Goal: Book appointment/travel/reservation

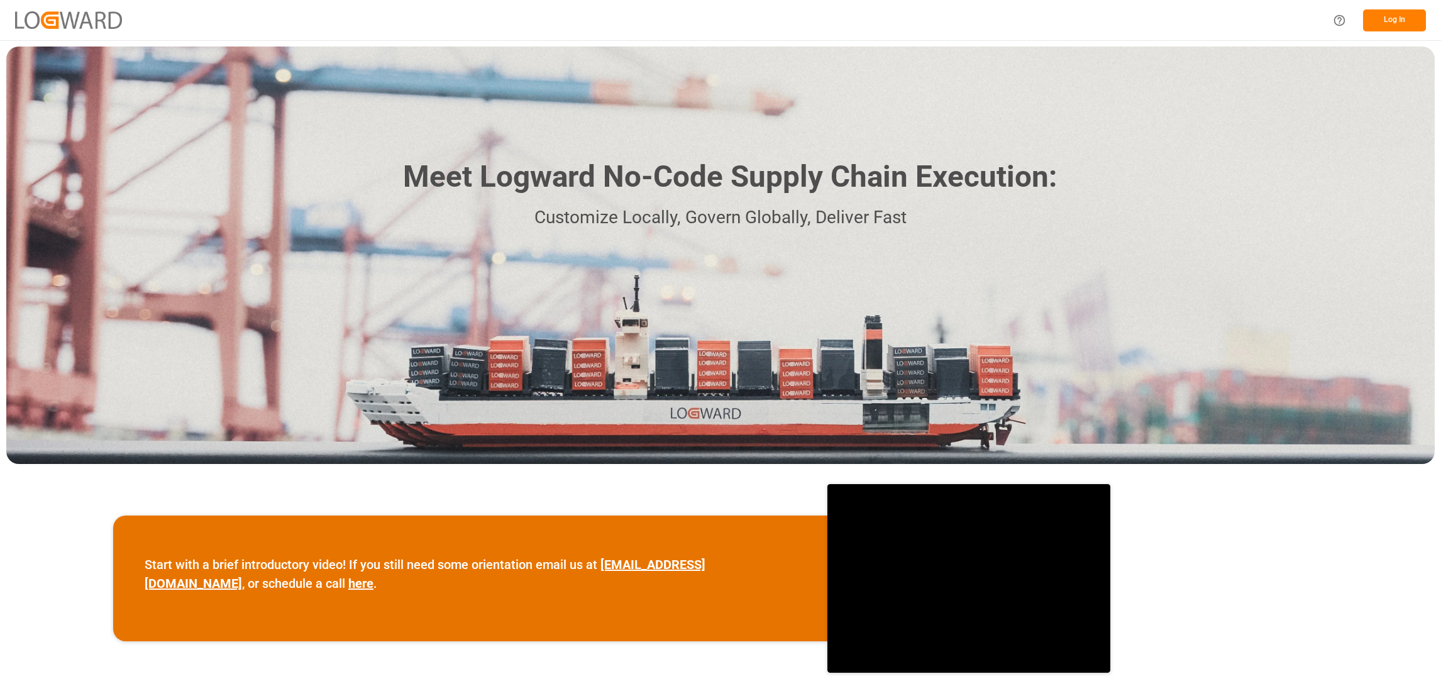
click at [1409, 22] on button "Log In" at bounding box center [1394, 20] width 63 height 22
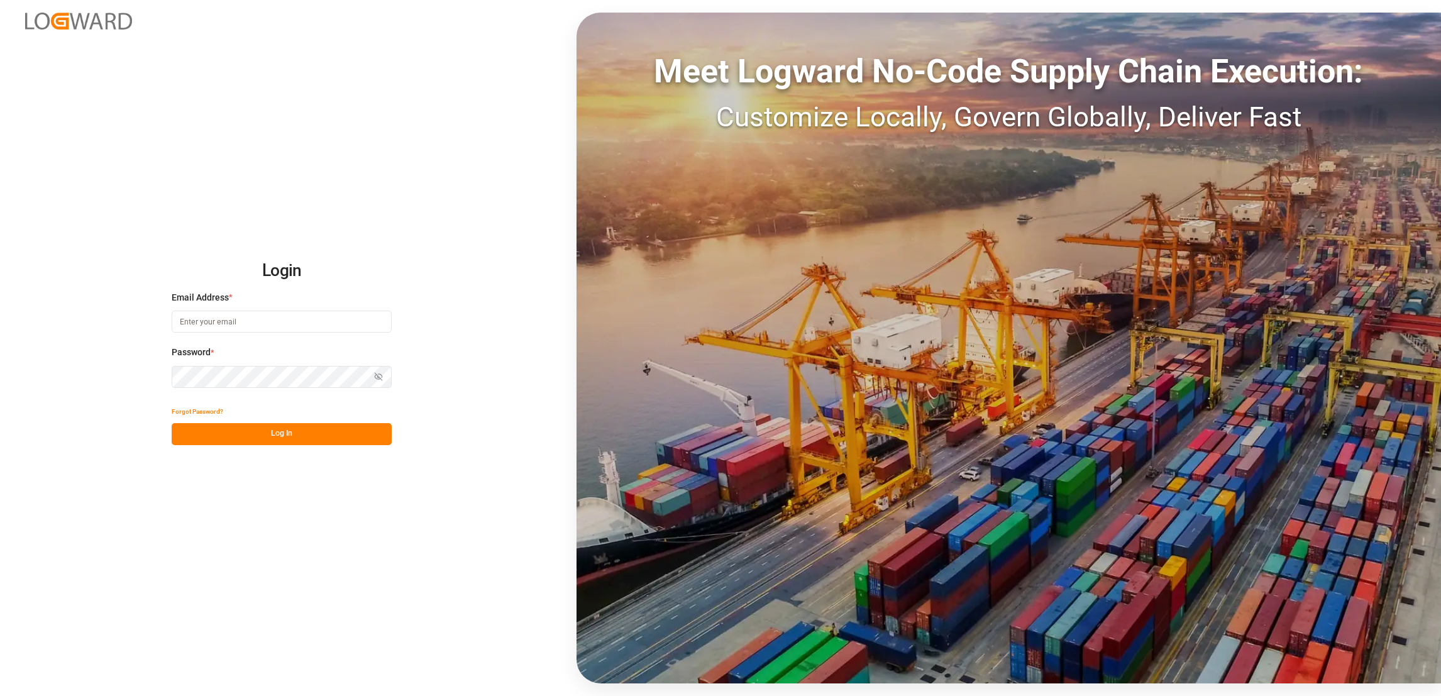
type input "[PERSON_NAME][EMAIL_ADDRESS][PERSON_NAME][DOMAIN_NAME]"
click at [255, 436] on button "Log In" at bounding box center [282, 434] width 220 height 22
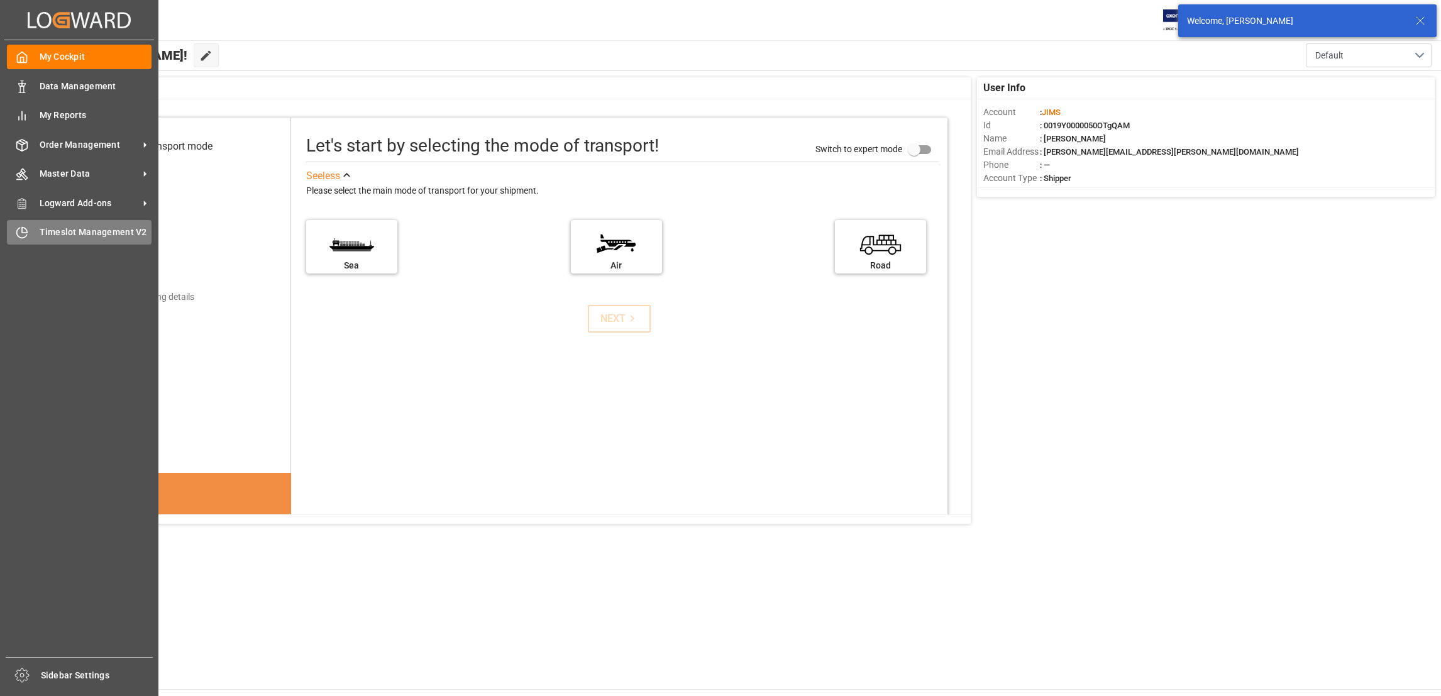
click at [67, 234] on span "Timeslot Management V2" at bounding box center [96, 232] width 113 height 13
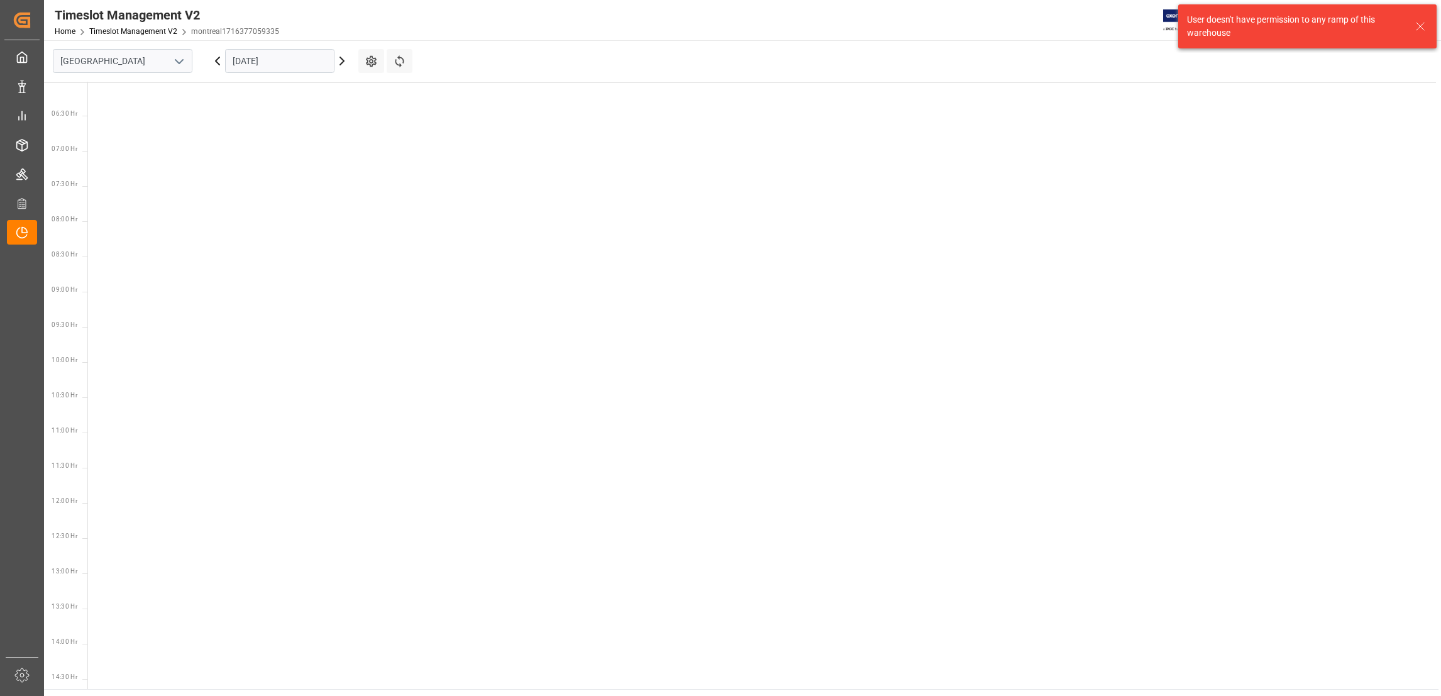
scroll to position [440, 0]
click at [179, 62] on polyline "open menu" at bounding box center [179, 62] width 8 height 4
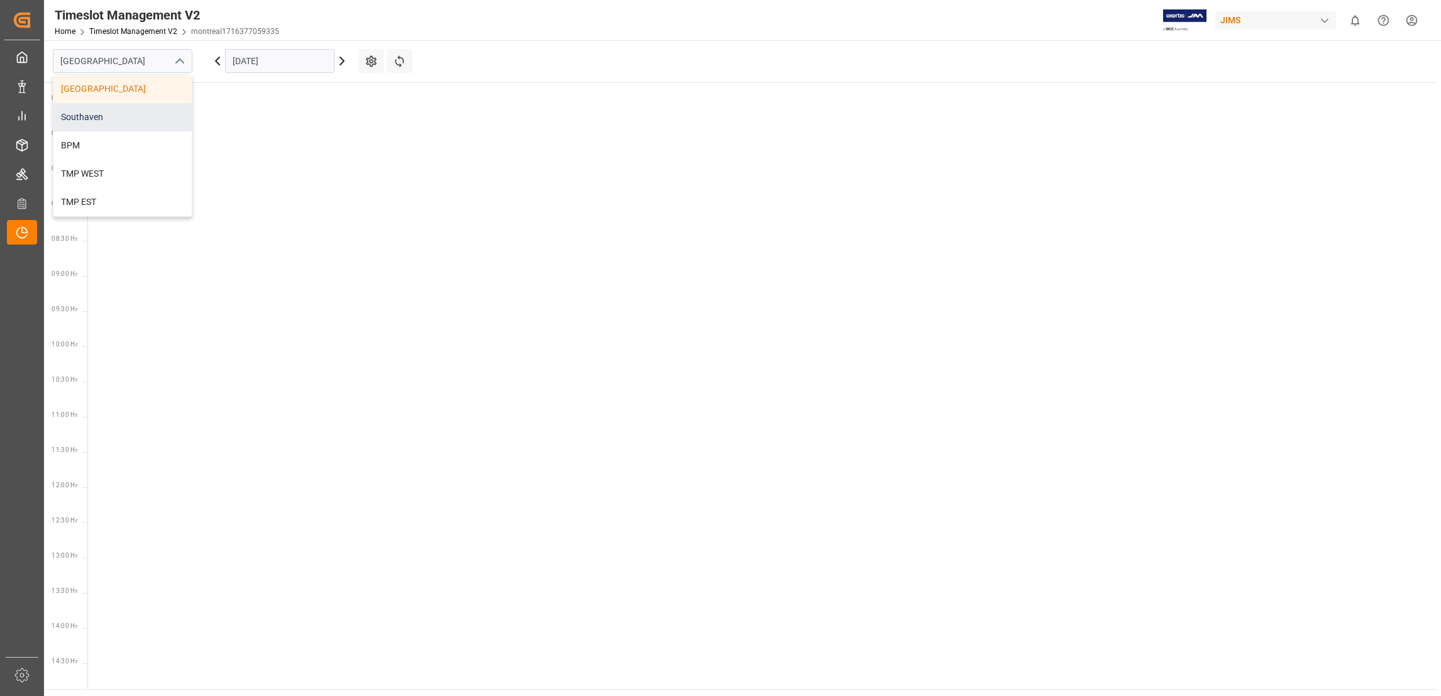
click at [128, 114] on div "Southaven" at bounding box center [122, 117] width 138 height 28
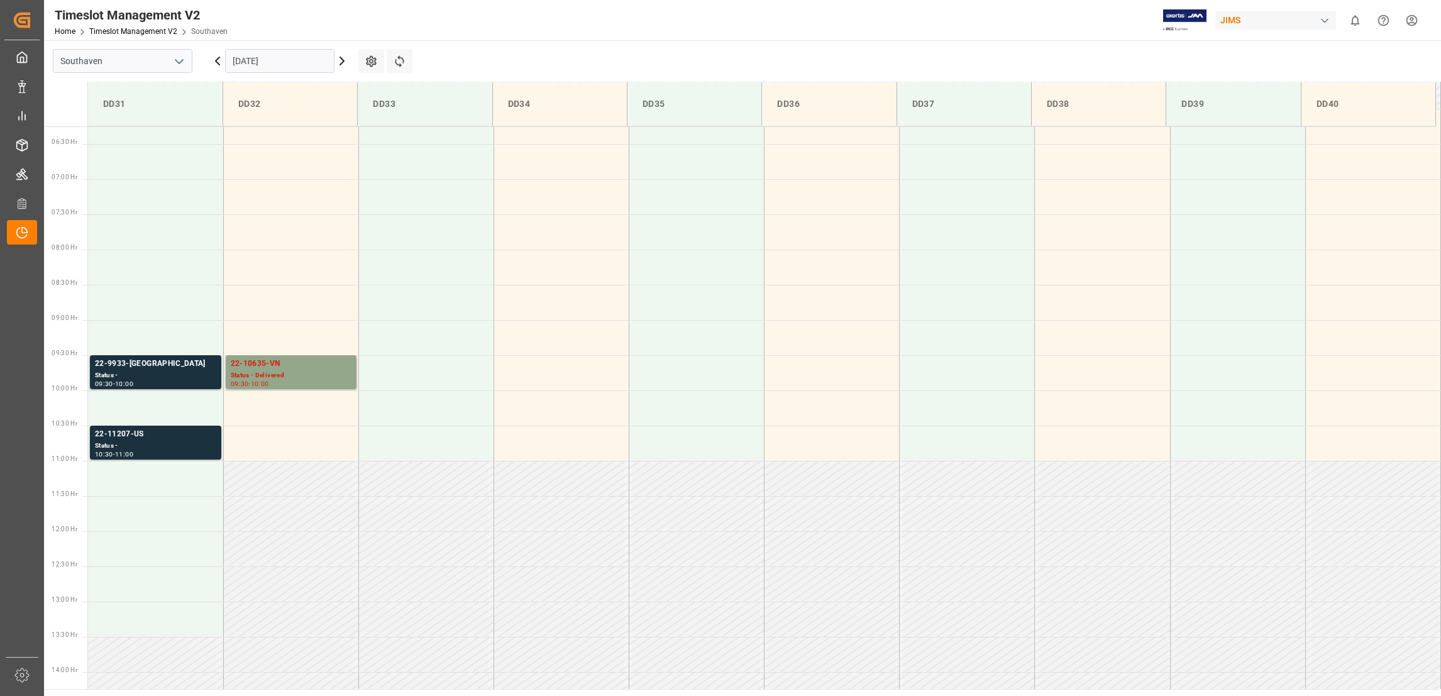
scroll to position [485, 0]
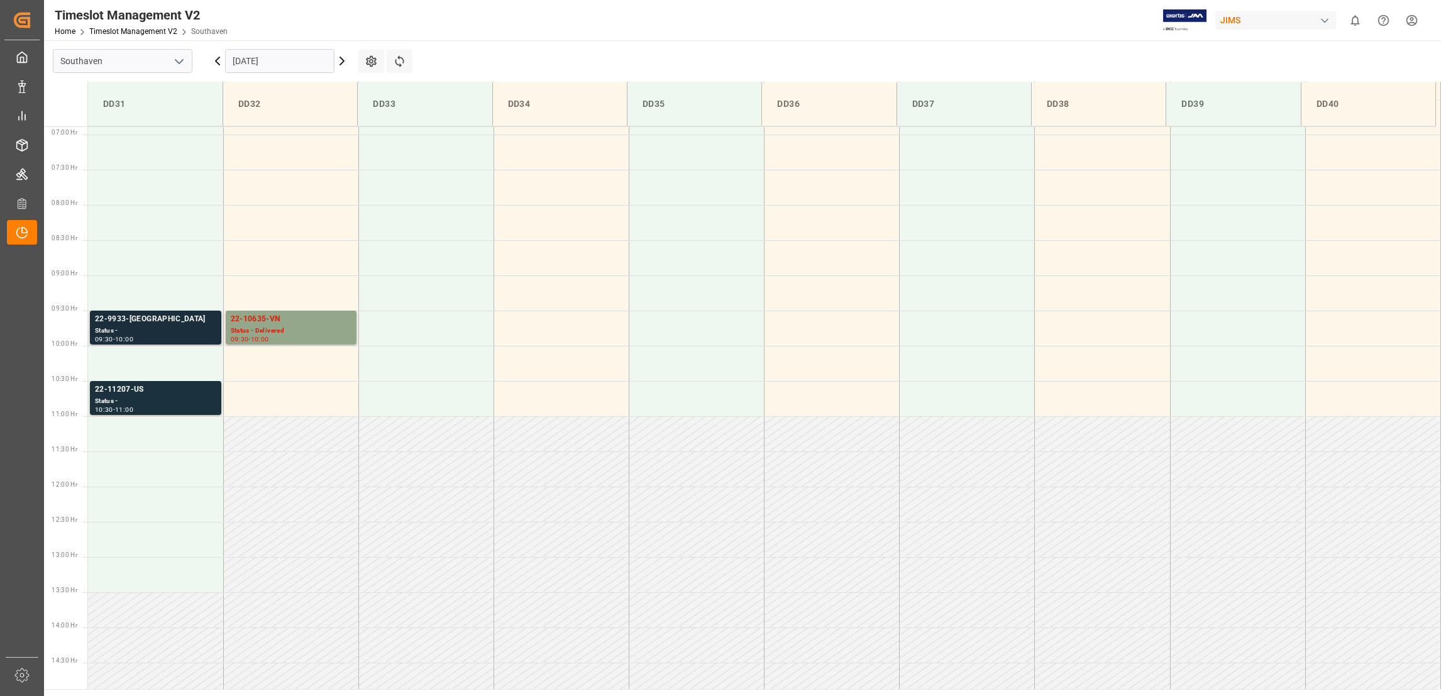
click at [133, 314] on div "22-9933-[GEOGRAPHIC_DATA]" at bounding box center [155, 319] width 121 height 13
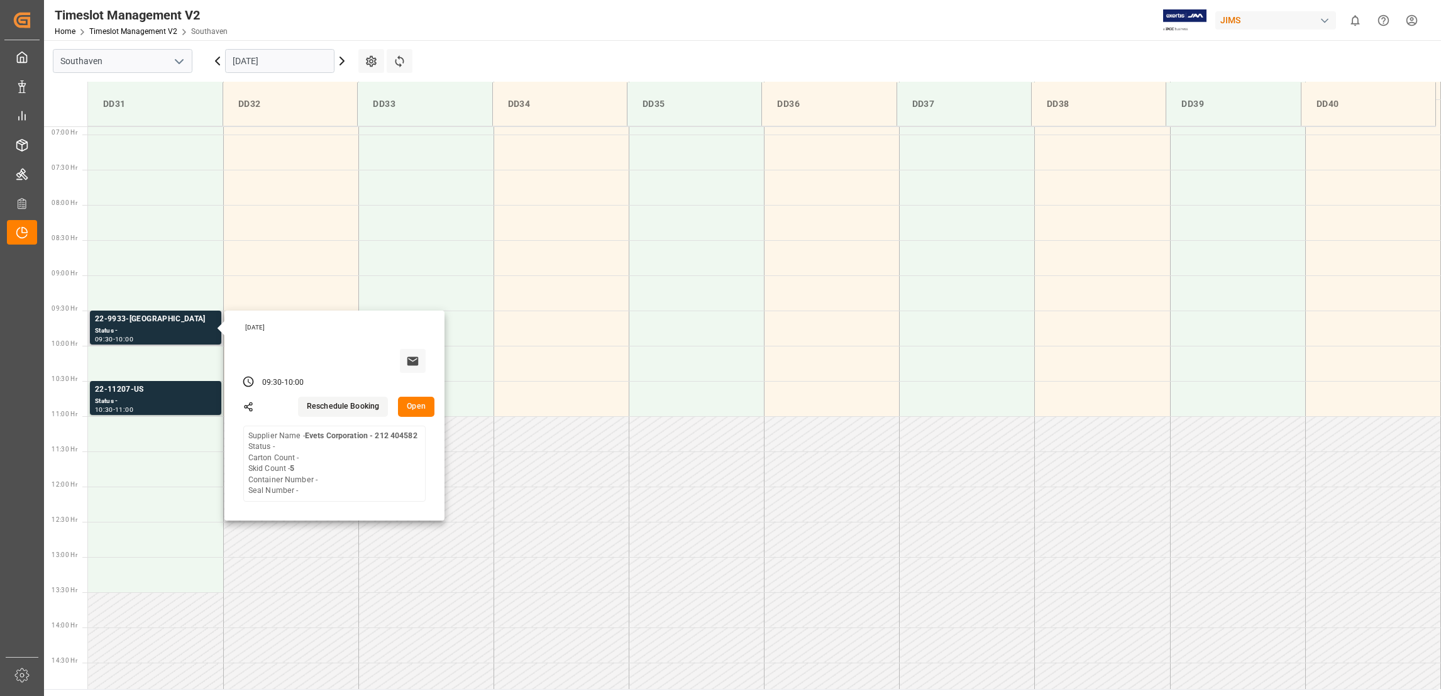
click at [417, 404] on button "Open" at bounding box center [416, 407] width 36 height 20
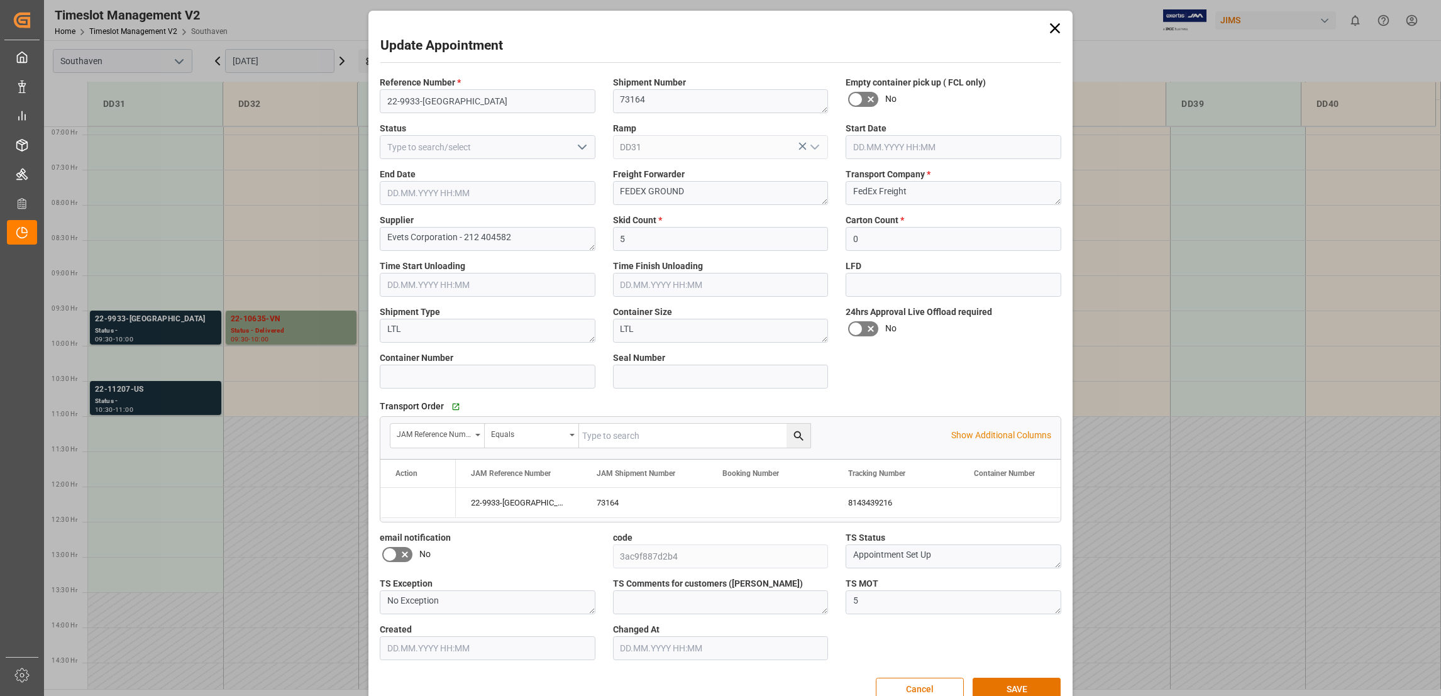
type input "5"
type input "0"
type input "[DATE] 09:30"
type input "[DATE] 10:00"
type input "[DATE] 15:59"
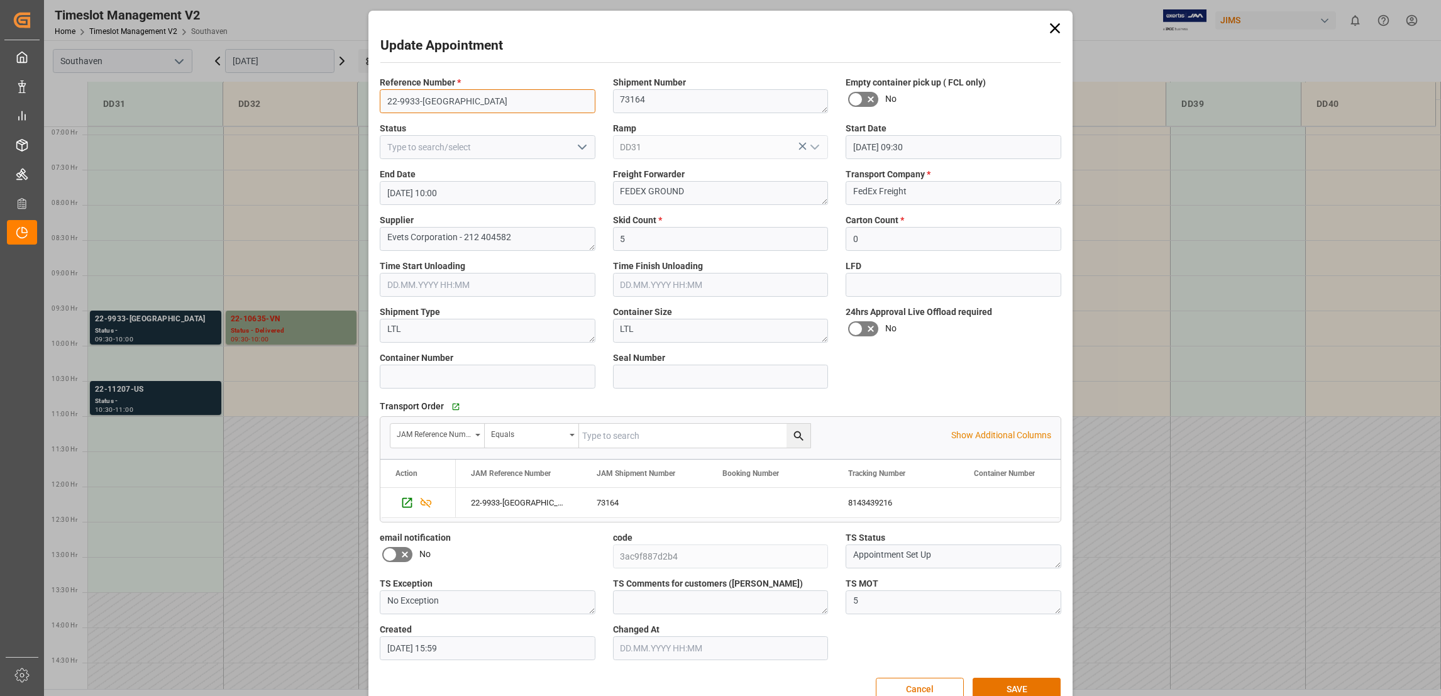
click at [403, 98] on input "22-9933-[GEOGRAPHIC_DATA]" at bounding box center [488, 101] width 216 height 24
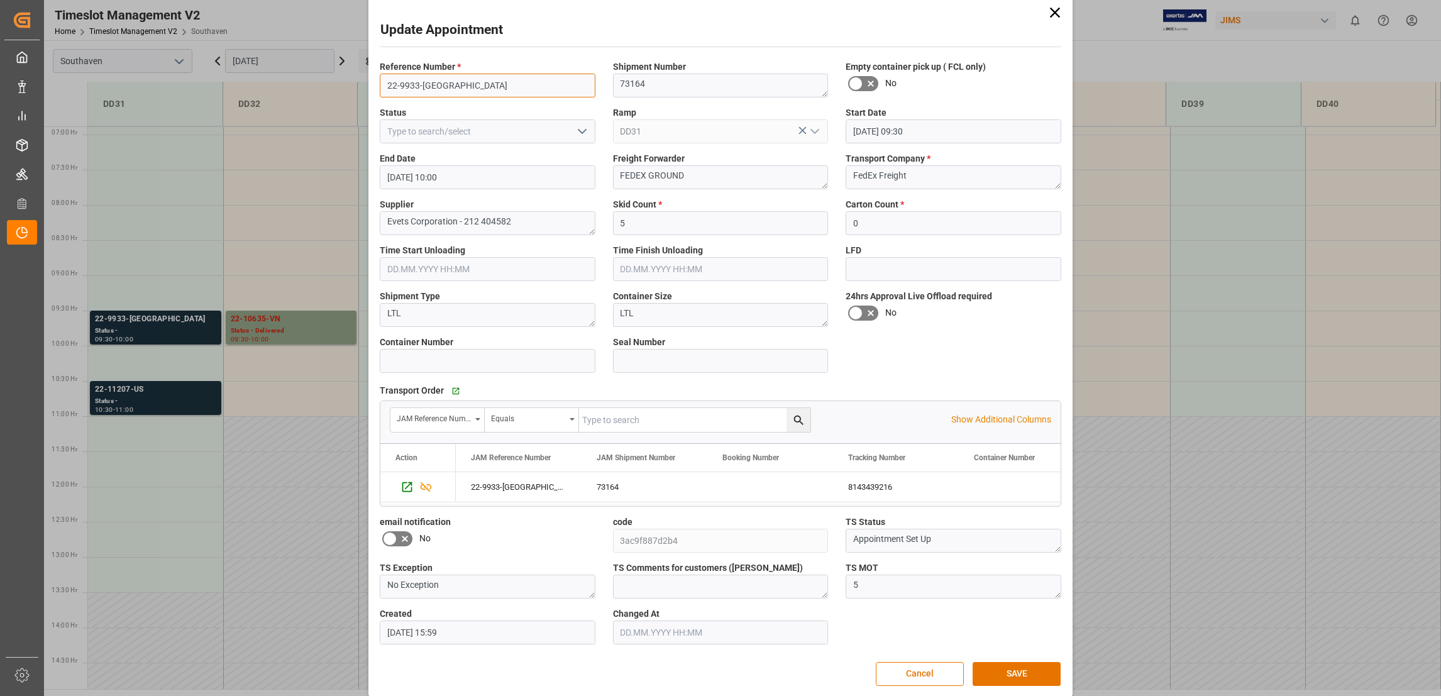
scroll to position [28, 0]
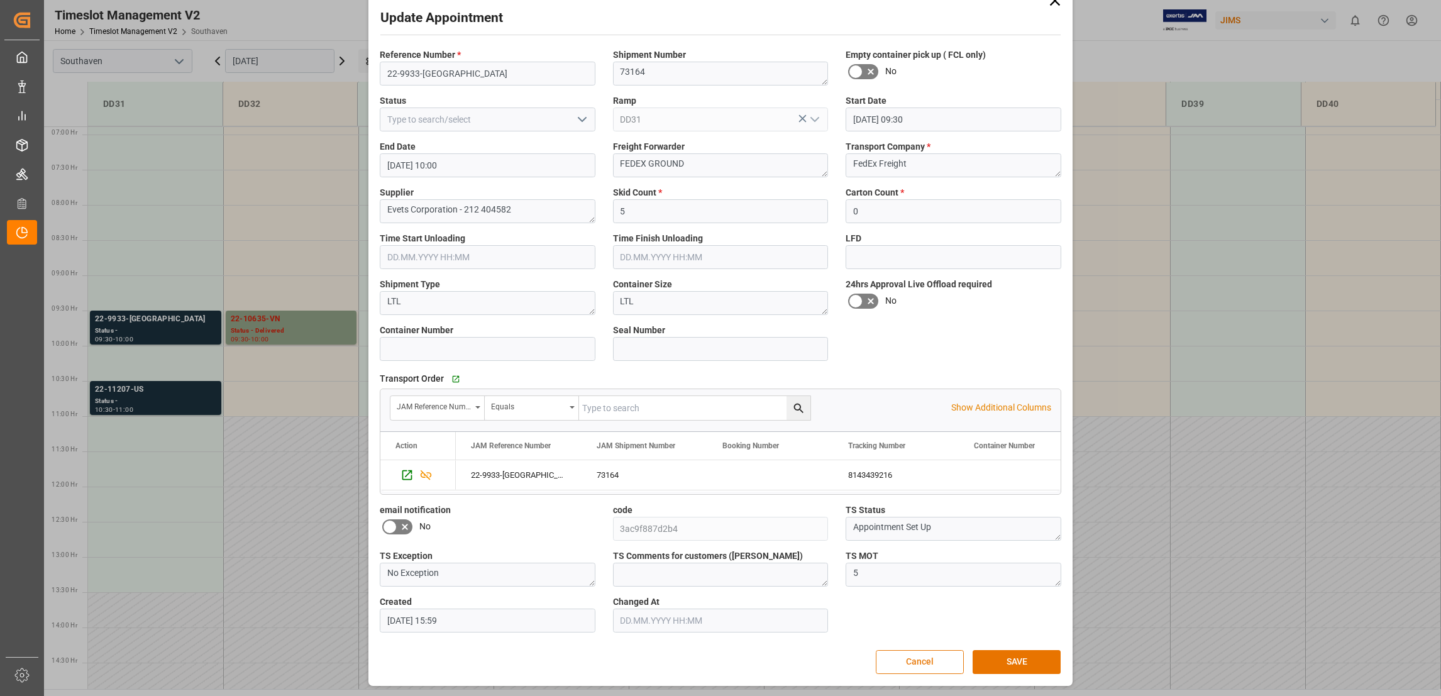
click at [927, 659] on button "Cancel" at bounding box center [920, 662] width 88 height 24
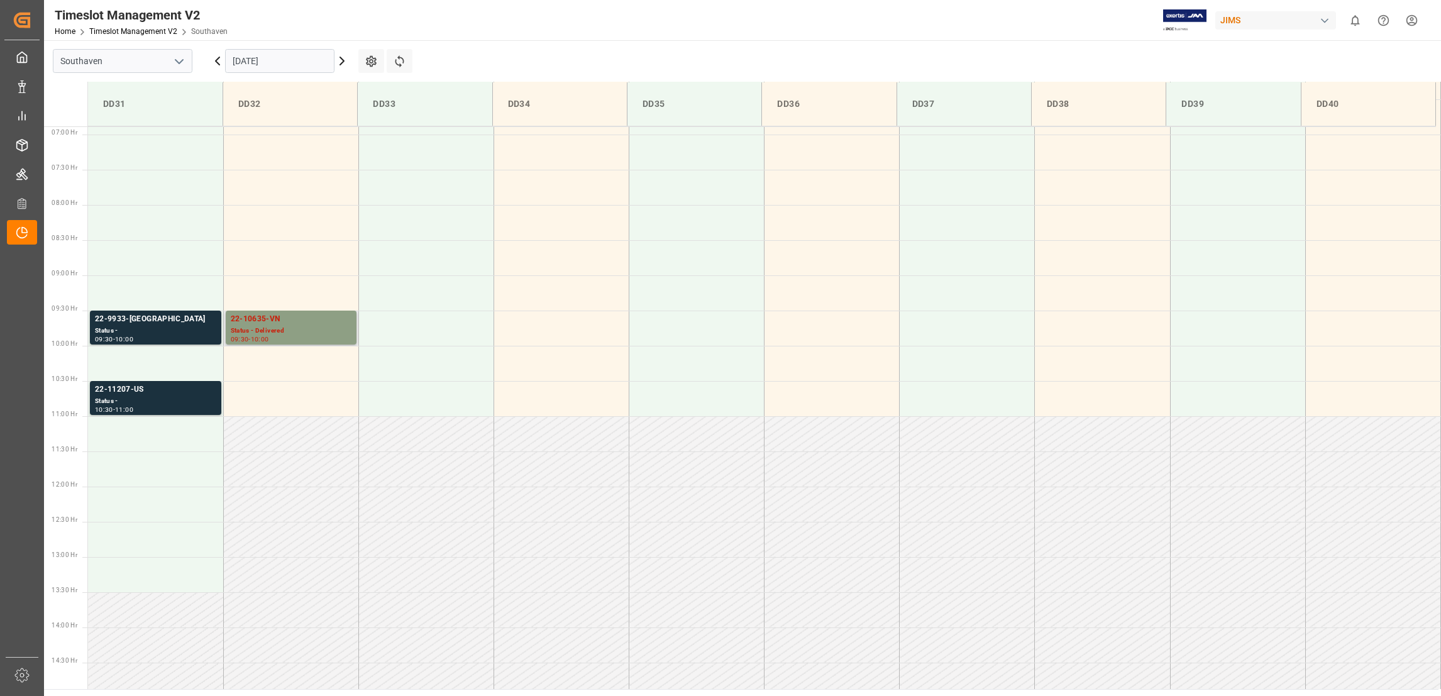
click at [262, 314] on div "22-10635-VN" at bounding box center [291, 319] width 121 height 13
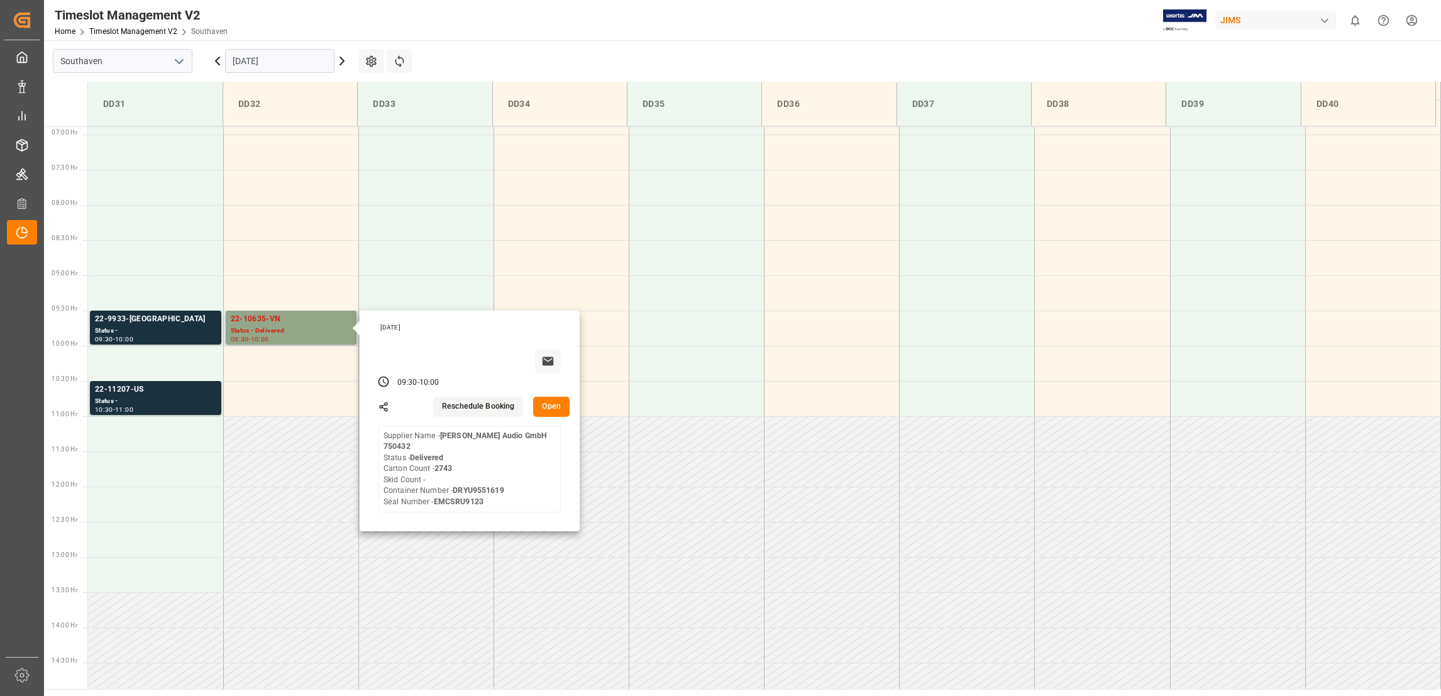
click at [563, 407] on button "Open" at bounding box center [551, 407] width 36 height 20
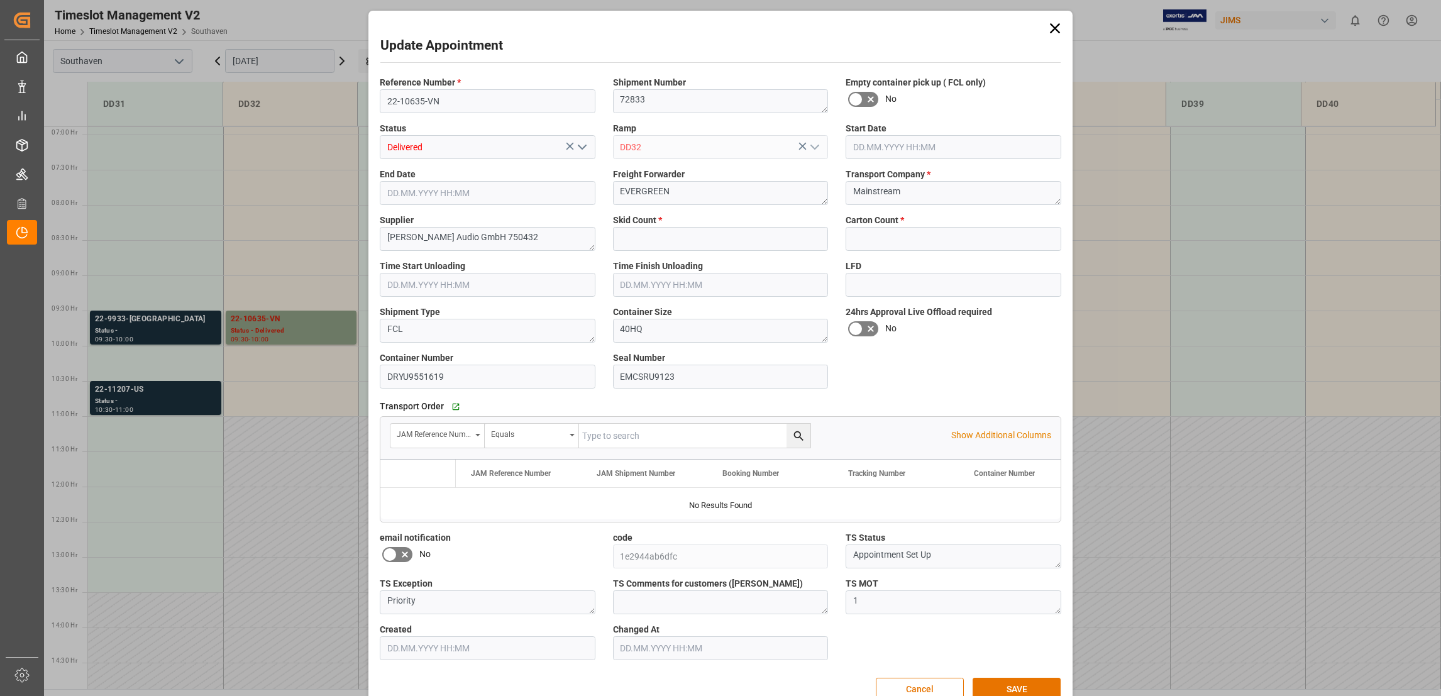
type input "0"
type input "2743"
type input "[DATE] 09:30"
type input "[DATE] 10:00"
type input "[DATE] 12:47"
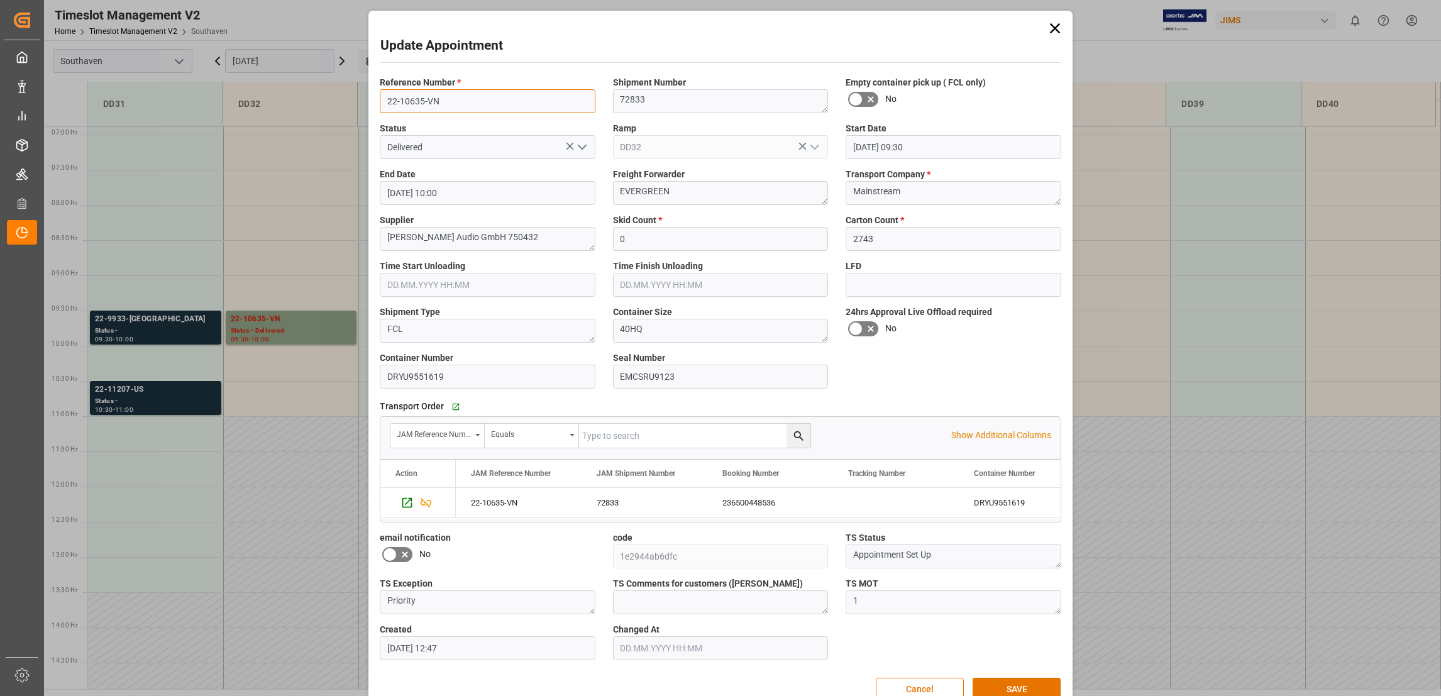
click at [412, 102] on input "22-10635-VN" at bounding box center [488, 101] width 216 height 24
click at [928, 685] on button "Cancel" at bounding box center [920, 690] width 88 height 24
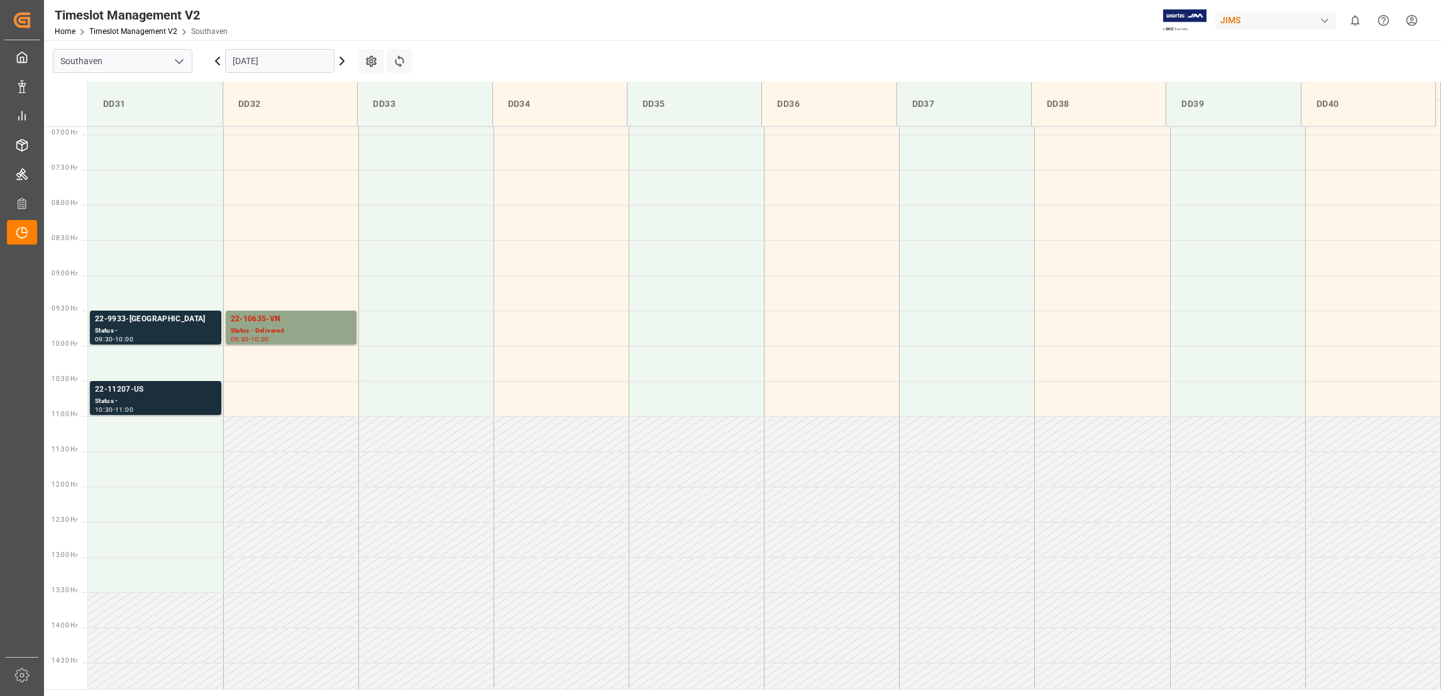
click at [127, 388] on div "22-11207-US" at bounding box center [155, 389] width 121 height 13
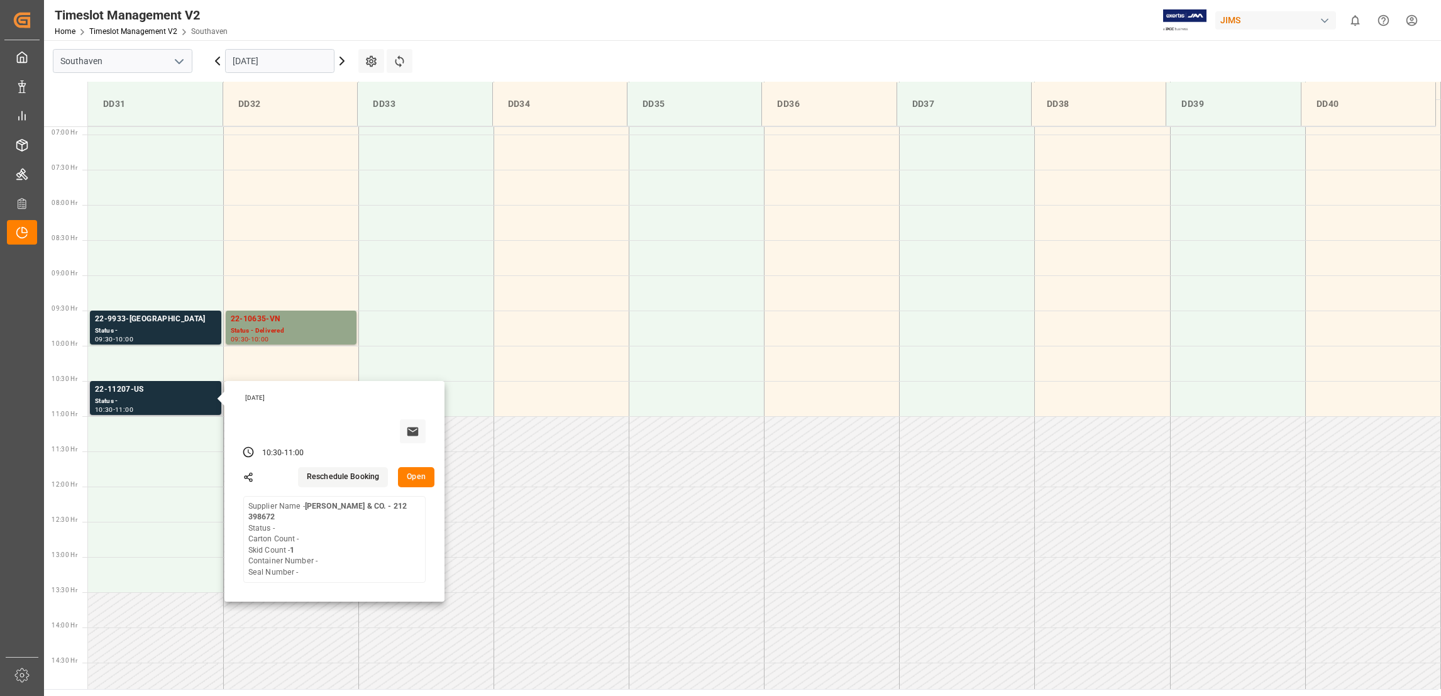
click at [404, 475] on button "Open" at bounding box center [416, 477] width 36 height 20
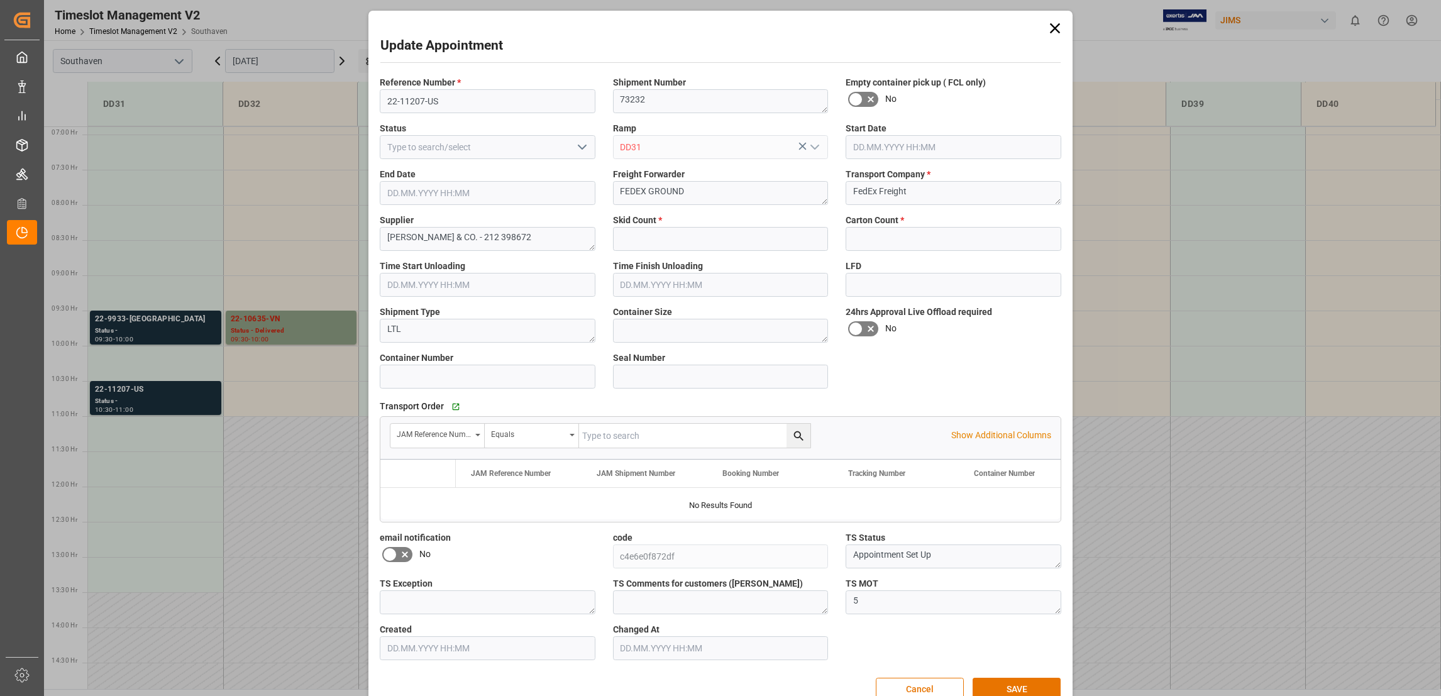
type input "1"
type input "0"
type input "[DATE] 10:30"
type input "[DATE] 11:00"
type input "[DATE] 16:45"
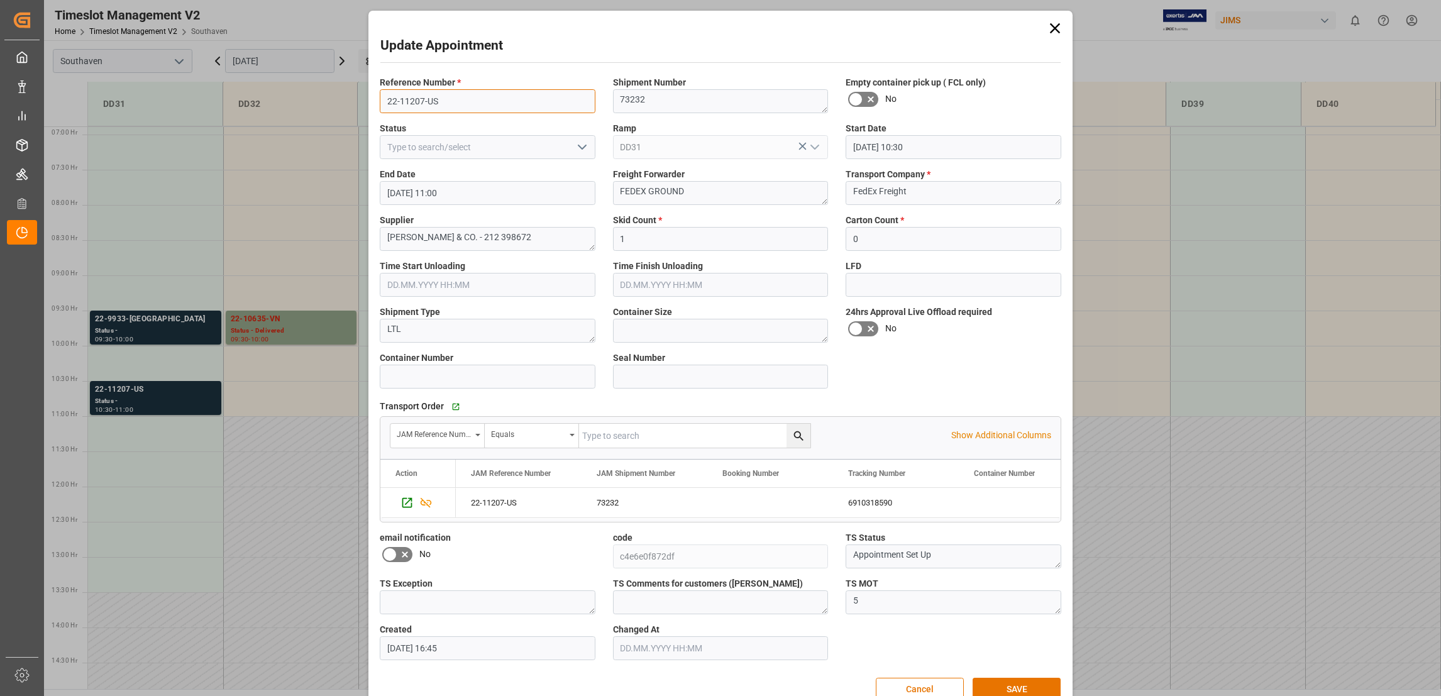
click at [414, 101] on input "22-11207-US" at bounding box center [488, 101] width 216 height 24
